Goal: Task Accomplishment & Management: Complete application form

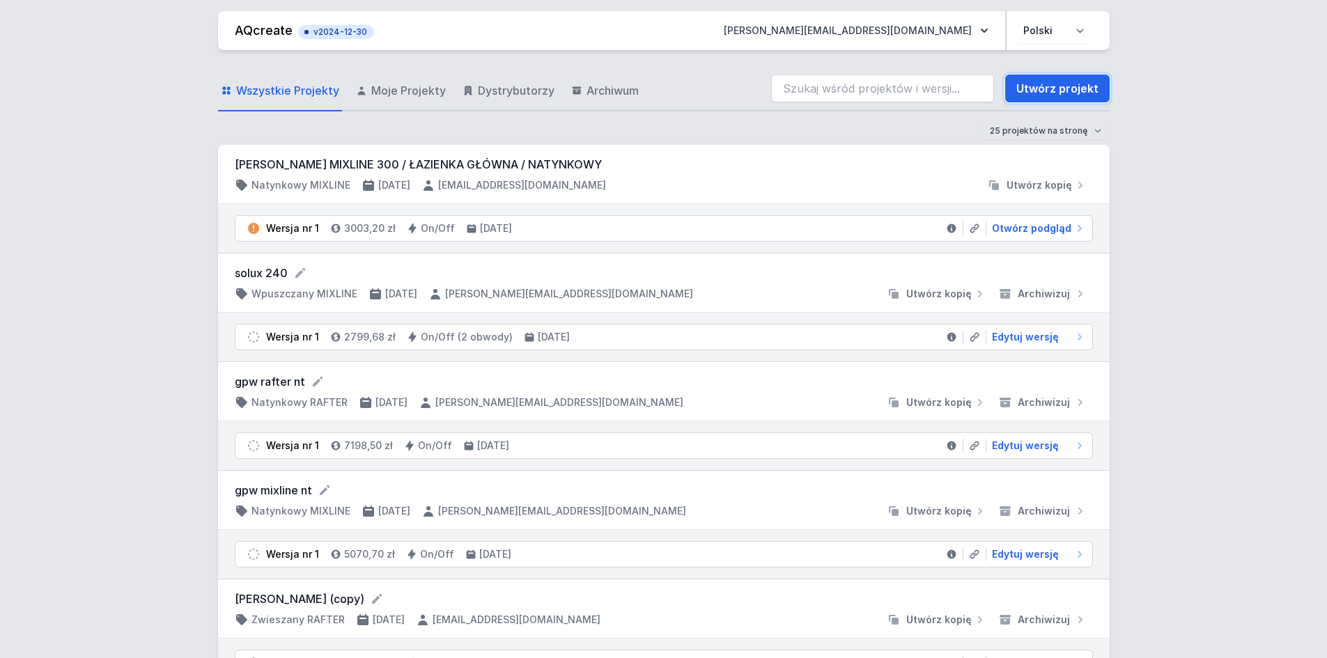
drag, startPoint x: 1040, startPoint y: 86, endPoint x: 921, endPoint y: 111, distance: 121.7
click at [1040, 86] on link "Utwórz projekt" at bounding box center [1057, 89] width 104 height 28
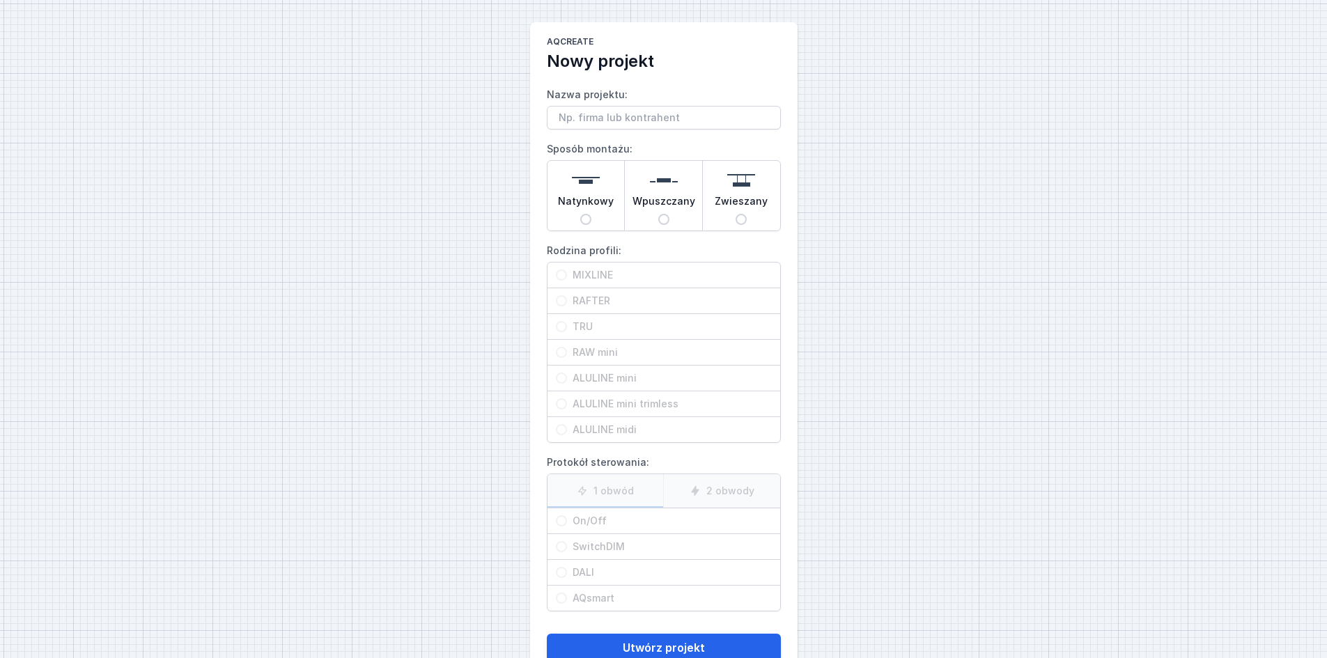
click at [685, 219] on div "Wpuszczany" at bounding box center [663, 196] width 77 height 70
click at [669, 219] on input "Wpuszczany" at bounding box center [663, 219] width 11 height 11
radio input "true"
click at [642, 355] on span "RAW mini" at bounding box center [669, 352] width 205 height 14
click at [567, 355] on input "RAW mini" at bounding box center [561, 352] width 11 height 11
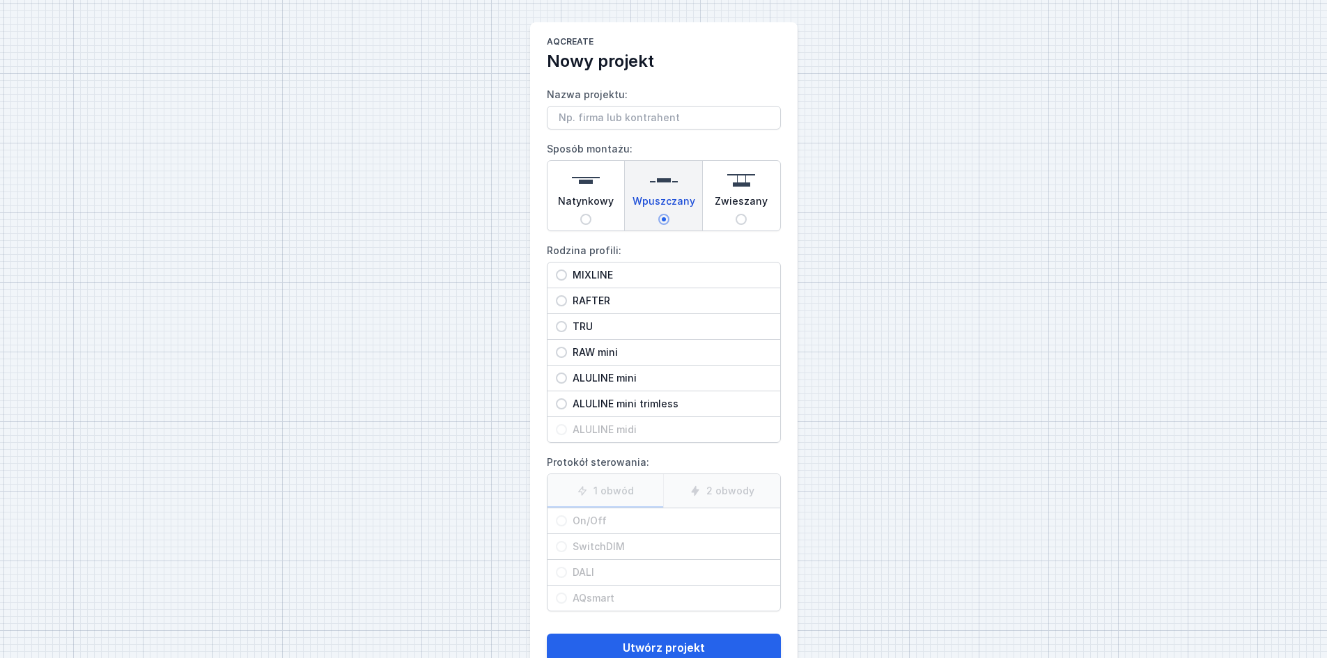
radio input "true"
